Goal: Go to known website: Access a specific website the user already knows

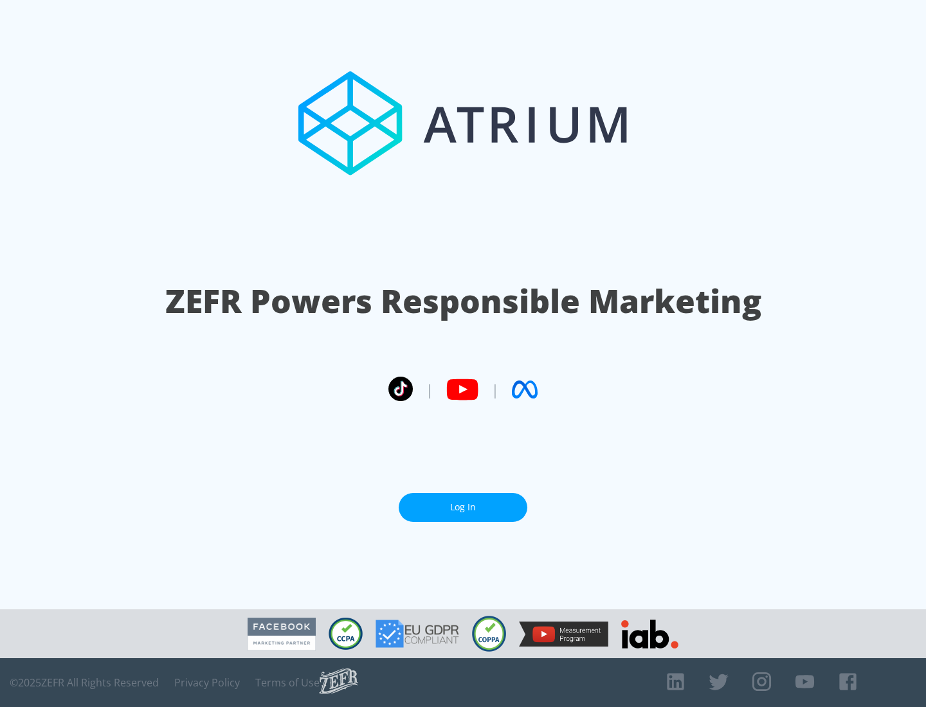
click at [463, 502] on link "Log In" at bounding box center [463, 507] width 129 height 29
